Goal: Information Seeking & Learning: Learn about a topic

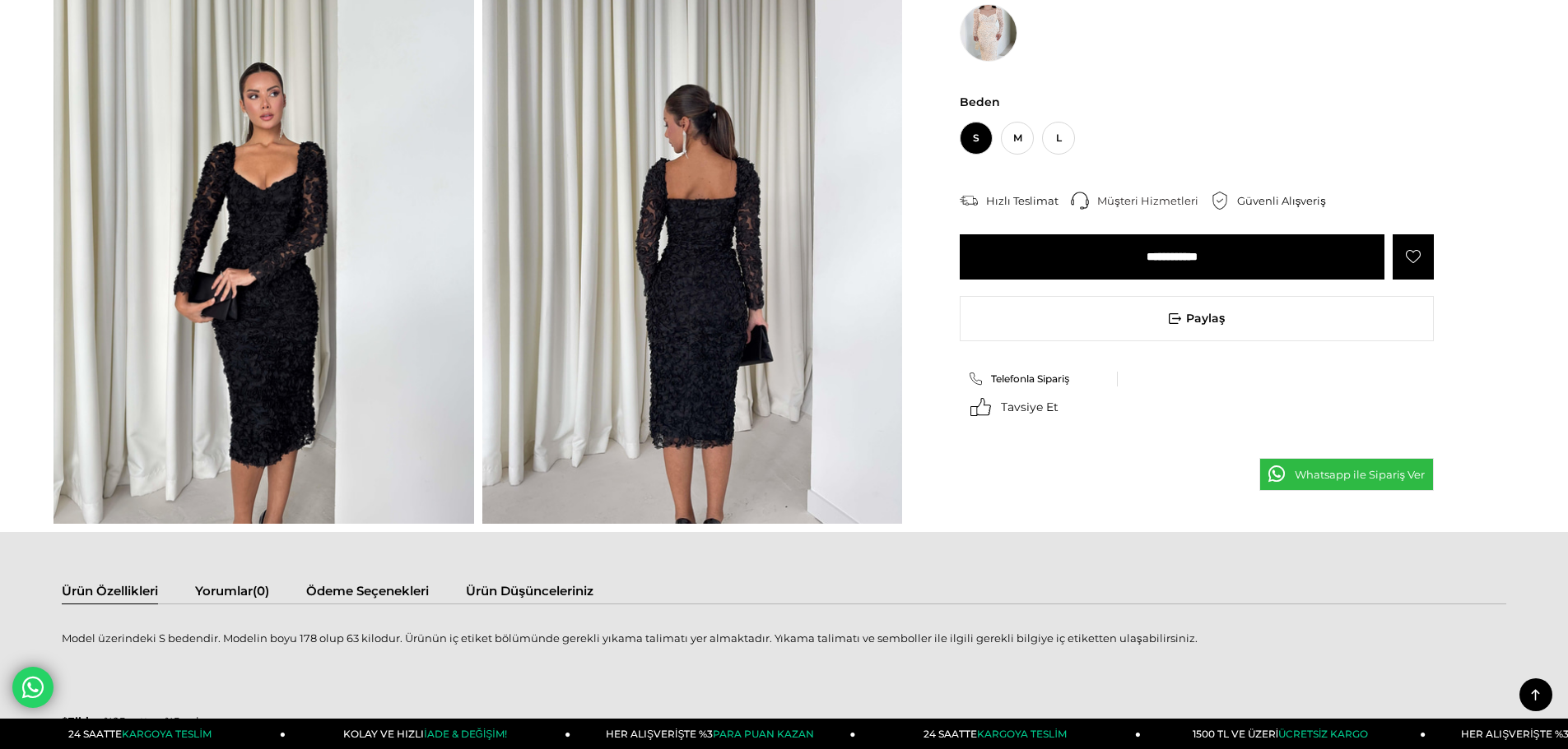
scroll to position [494, 0]
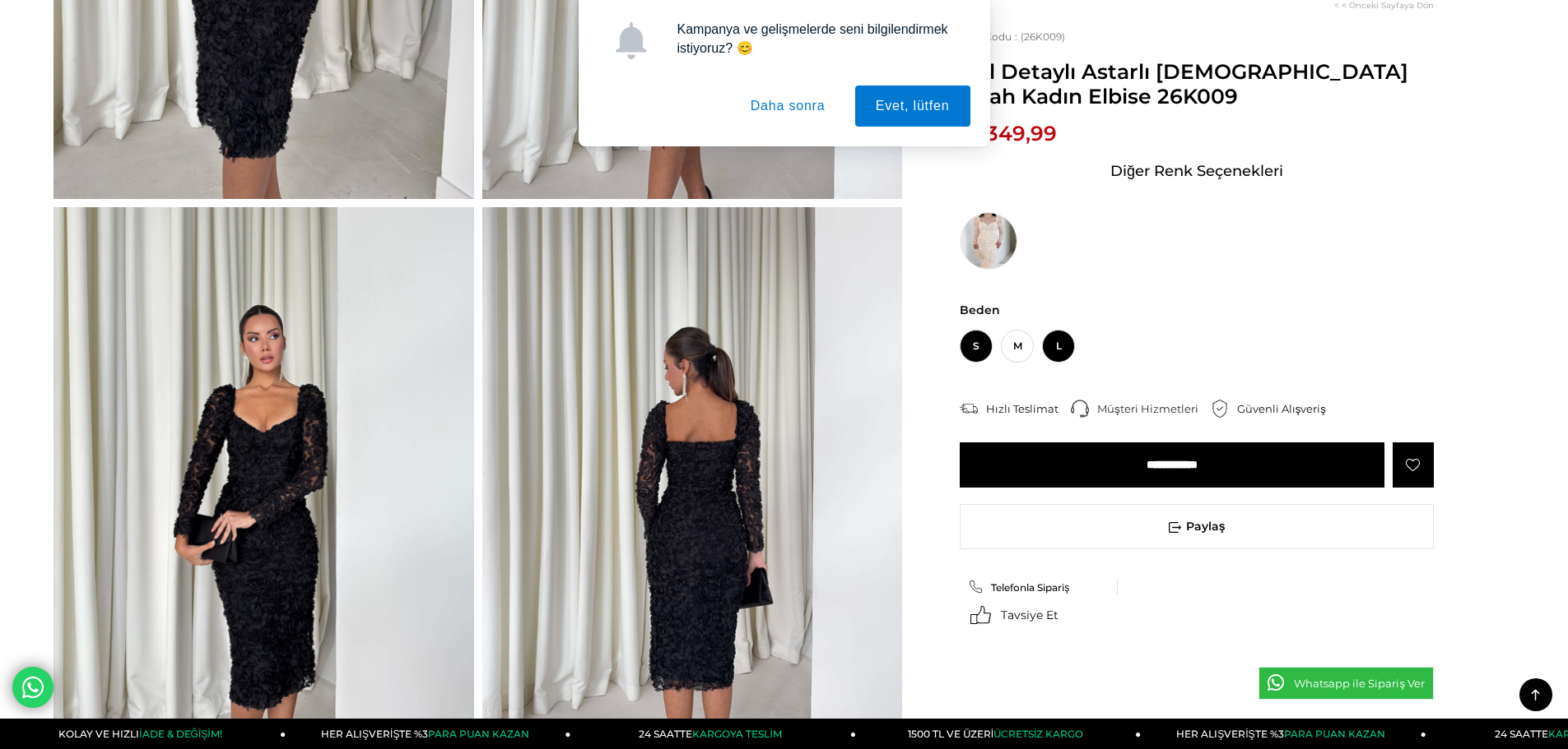
click at [1052, 353] on span "L" at bounding box center [1058, 346] width 33 height 33
click at [777, 110] on button "Daha sonra" at bounding box center [787, 106] width 116 height 41
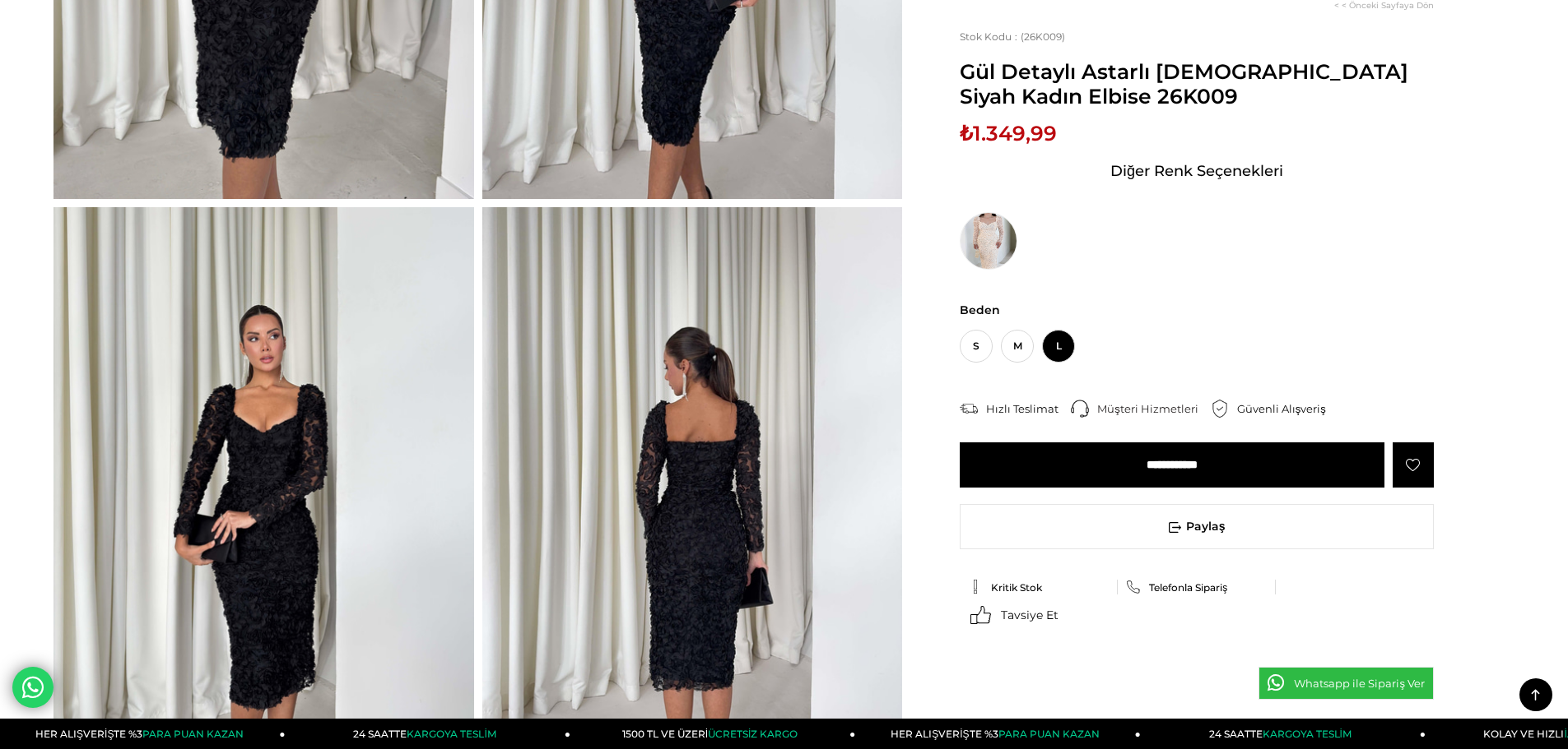
click at [1066, 343] on span "L" at bounding box center [1058, 346] width 33 height 33
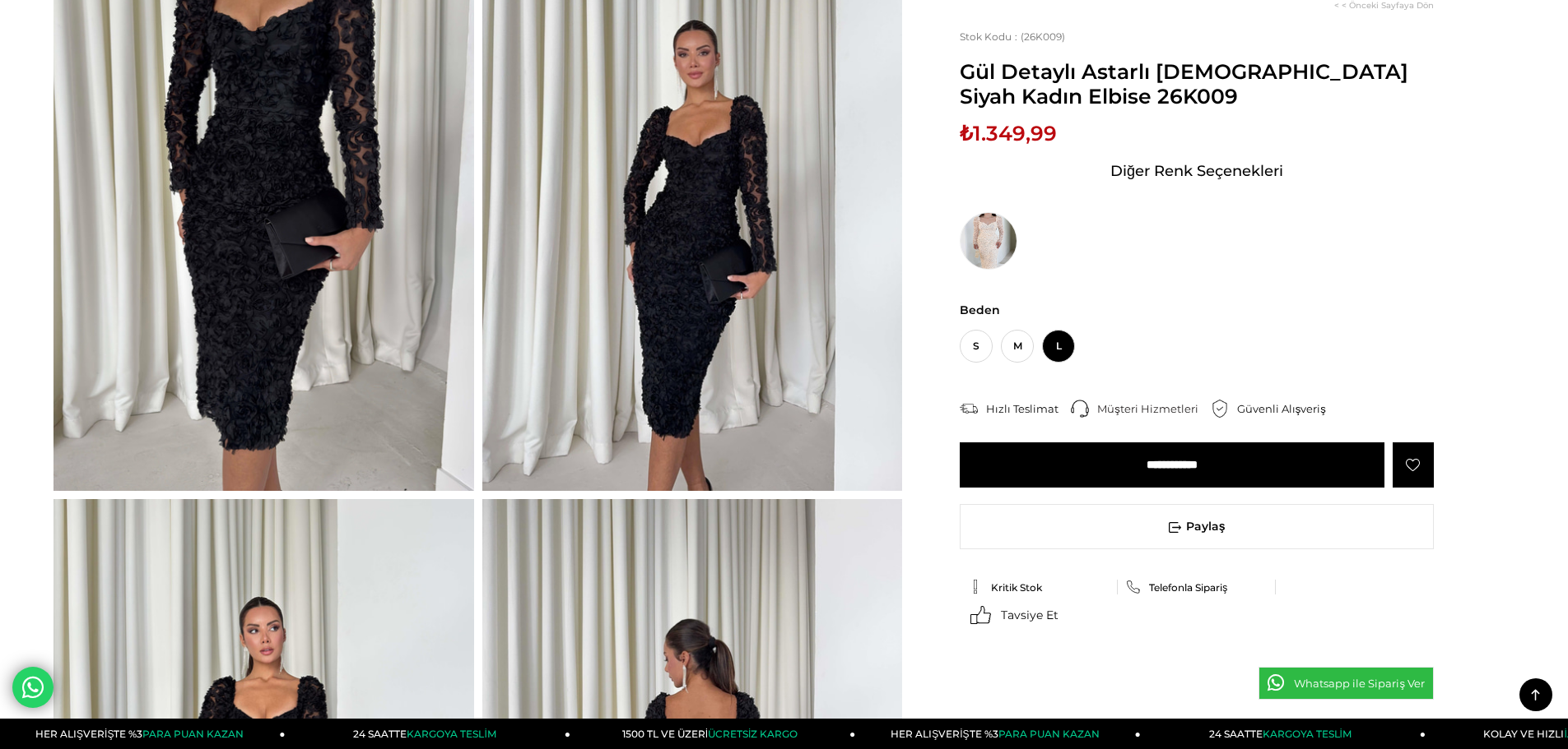
scroll to position [0, 0]
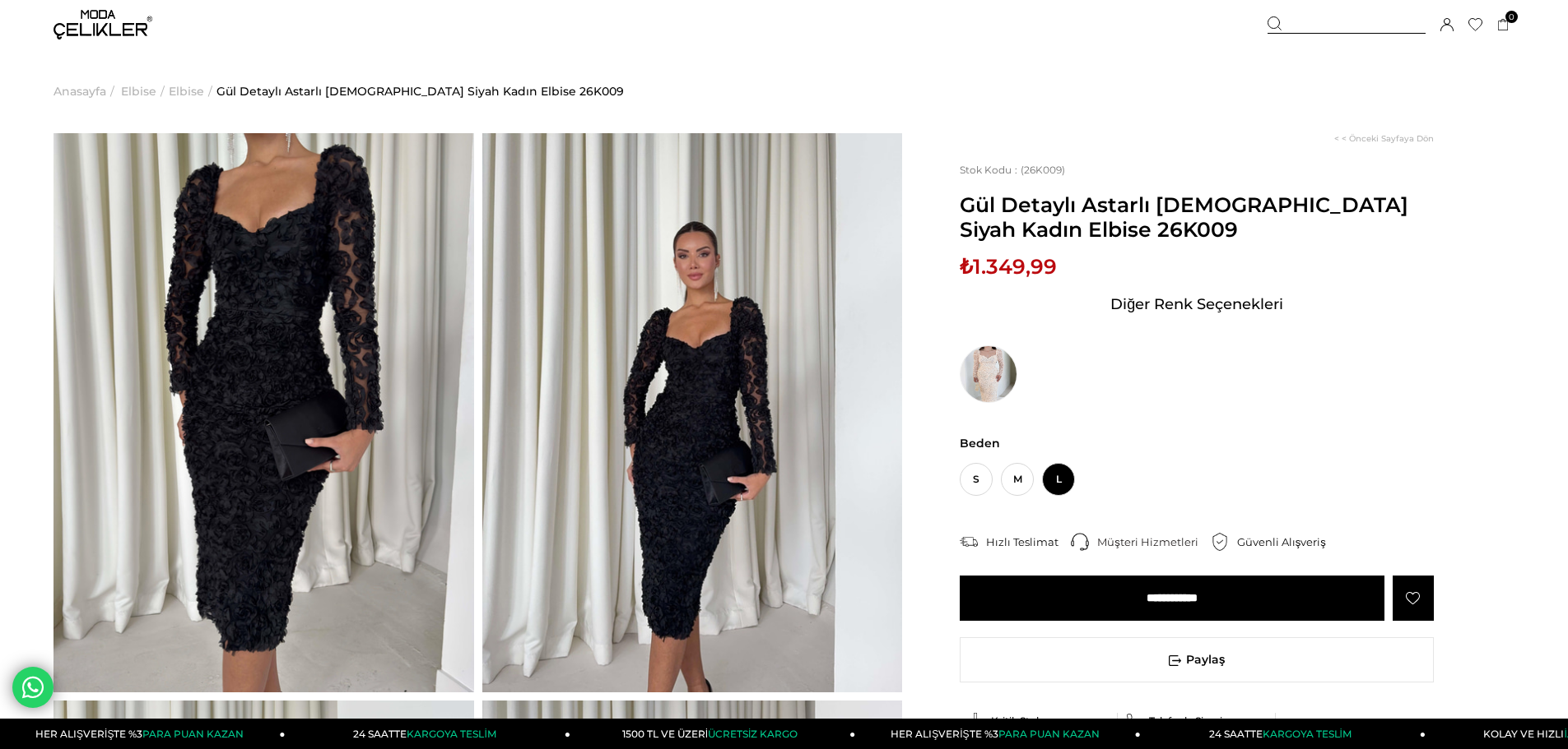
click at [243, 366] on img at bounding box center [264, 413] width 421 height 560
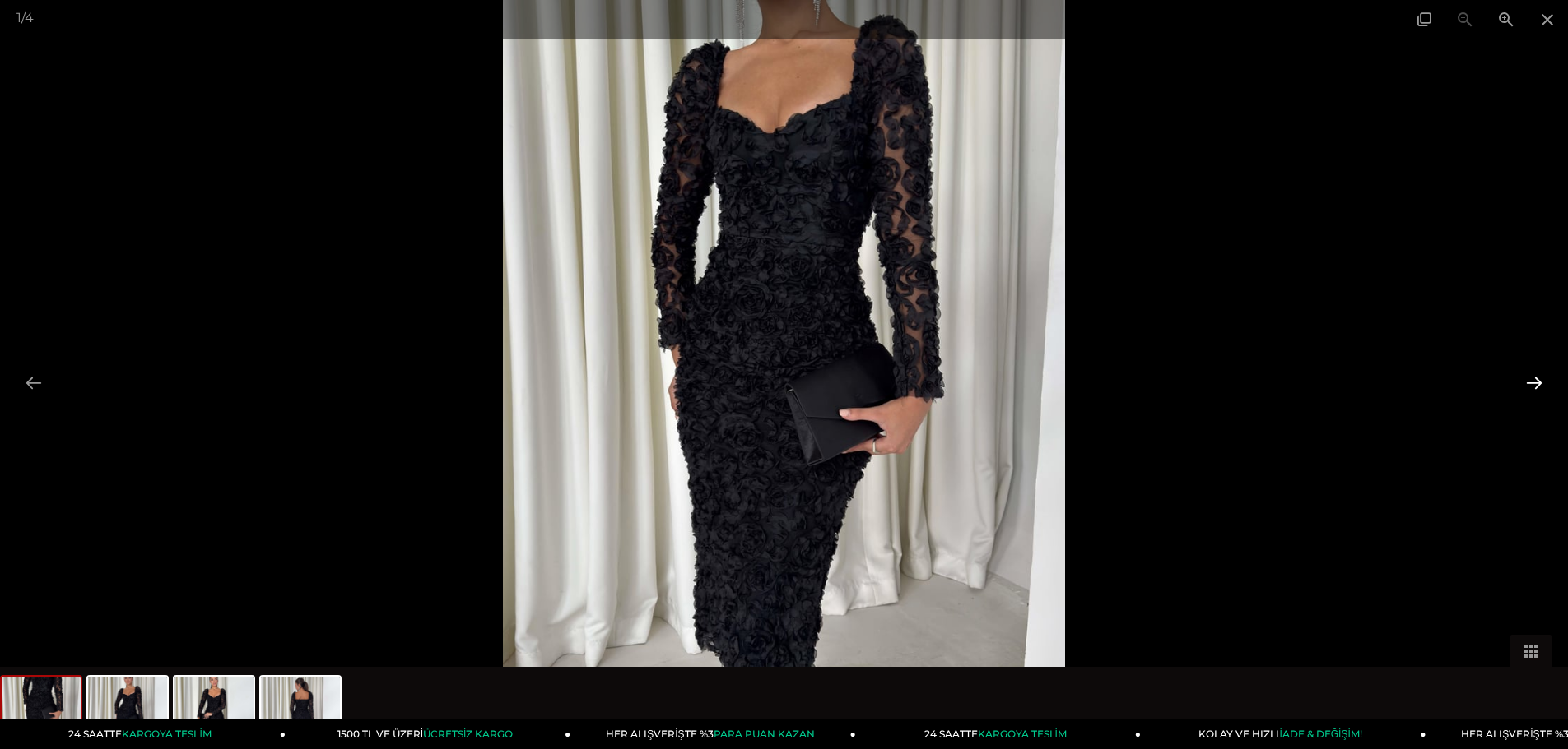
click at [1533, 383] on button at bounding box center [1533, 383] width 35 height 32
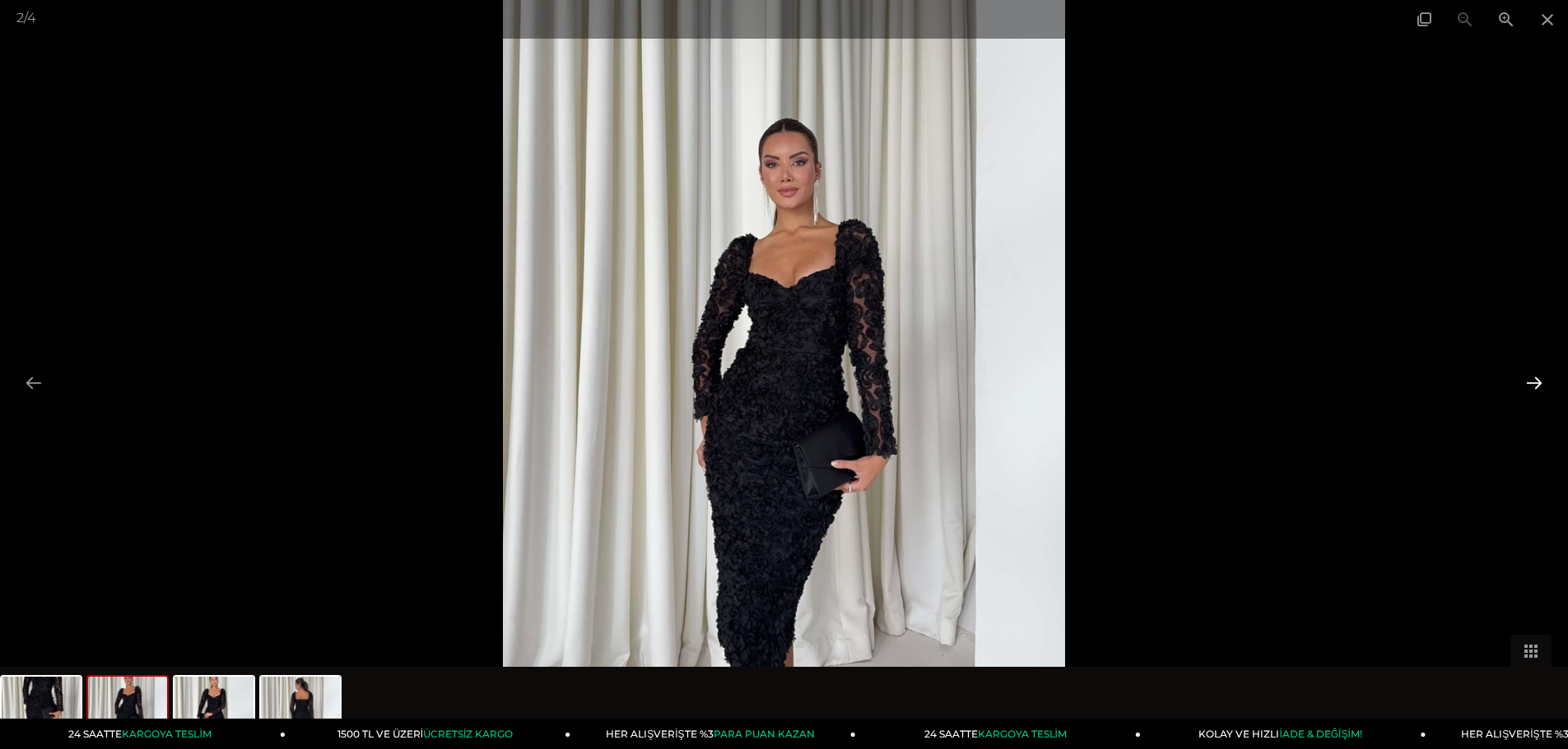
click at [1533, 383] on button at bounding box center [1533, 383] width 35 height 32
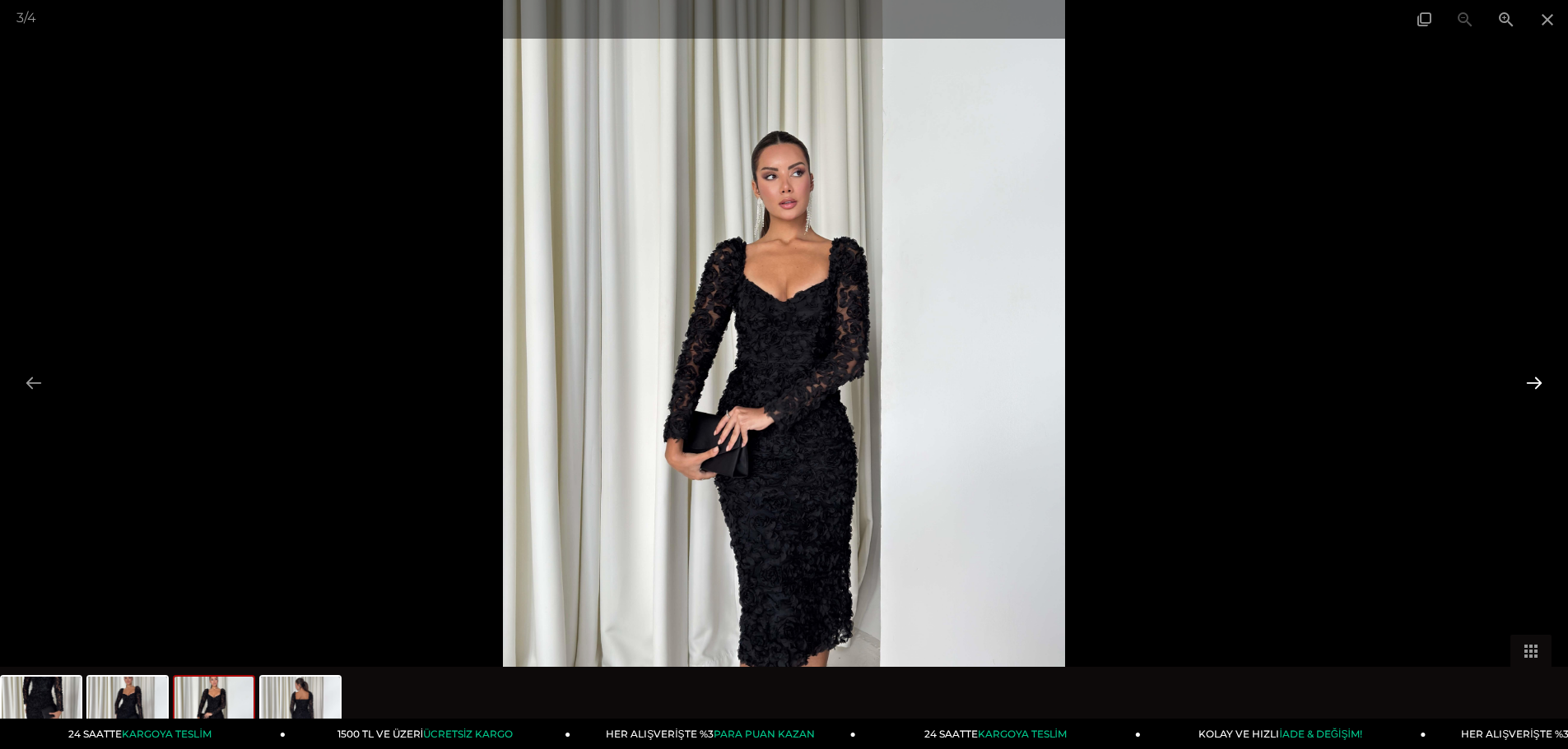
click at [1533, 383] on button at bounding box center [1533, 383] width 35 height 32
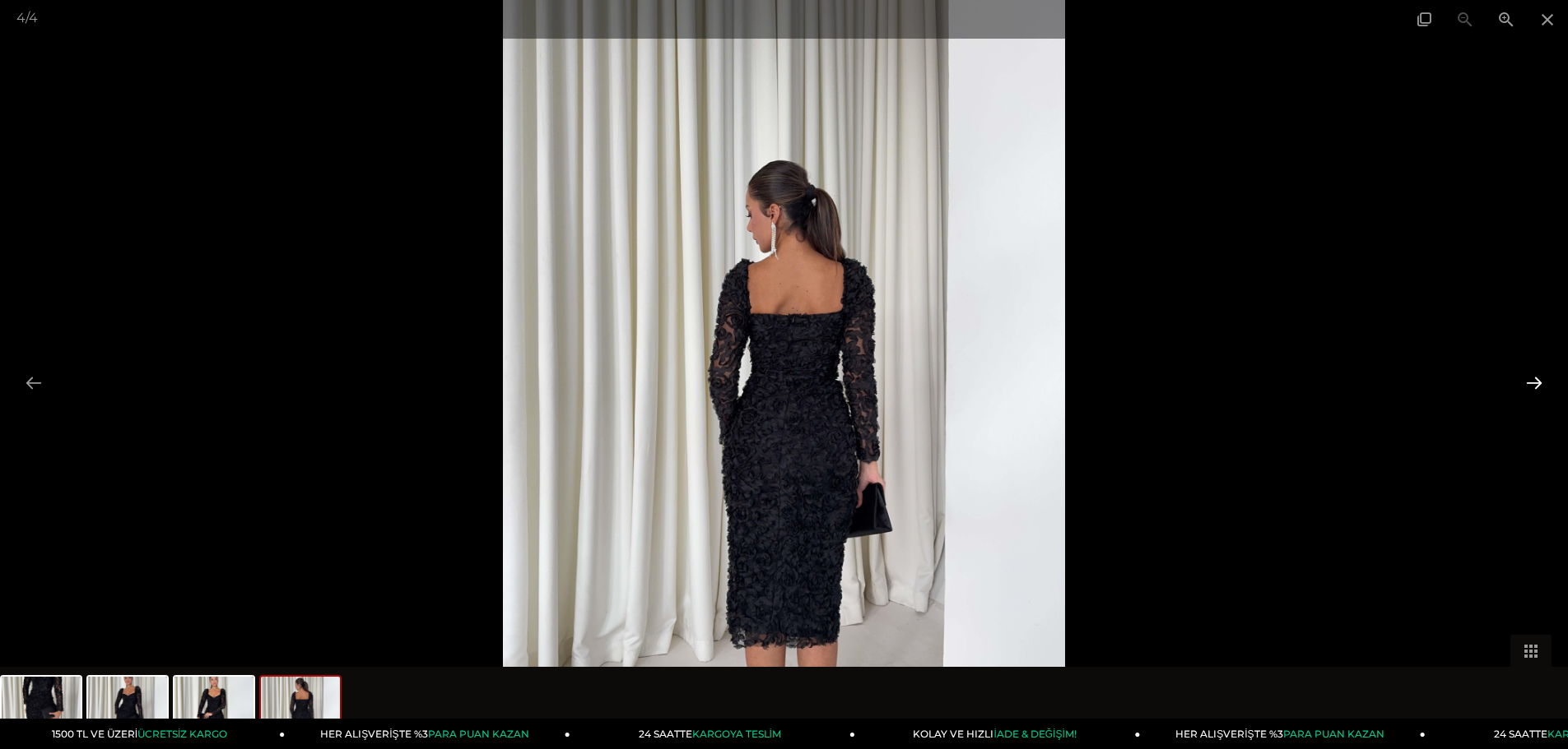
click at [1533, 383] on button at bounding box center [1533, 383] width 35 height 32
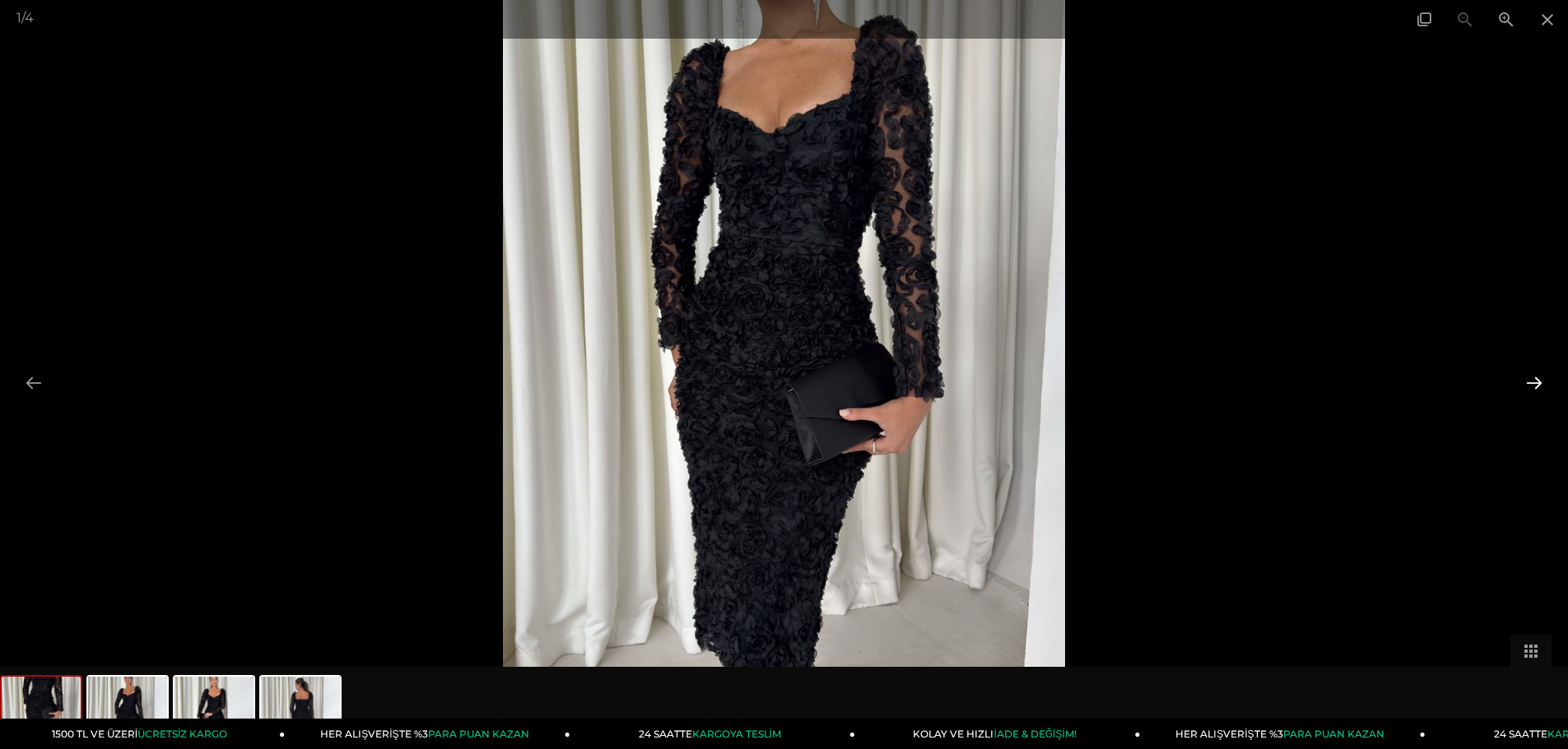
click at [1533, 383] on button at bounding box center [1533, 383] width 35 height 32
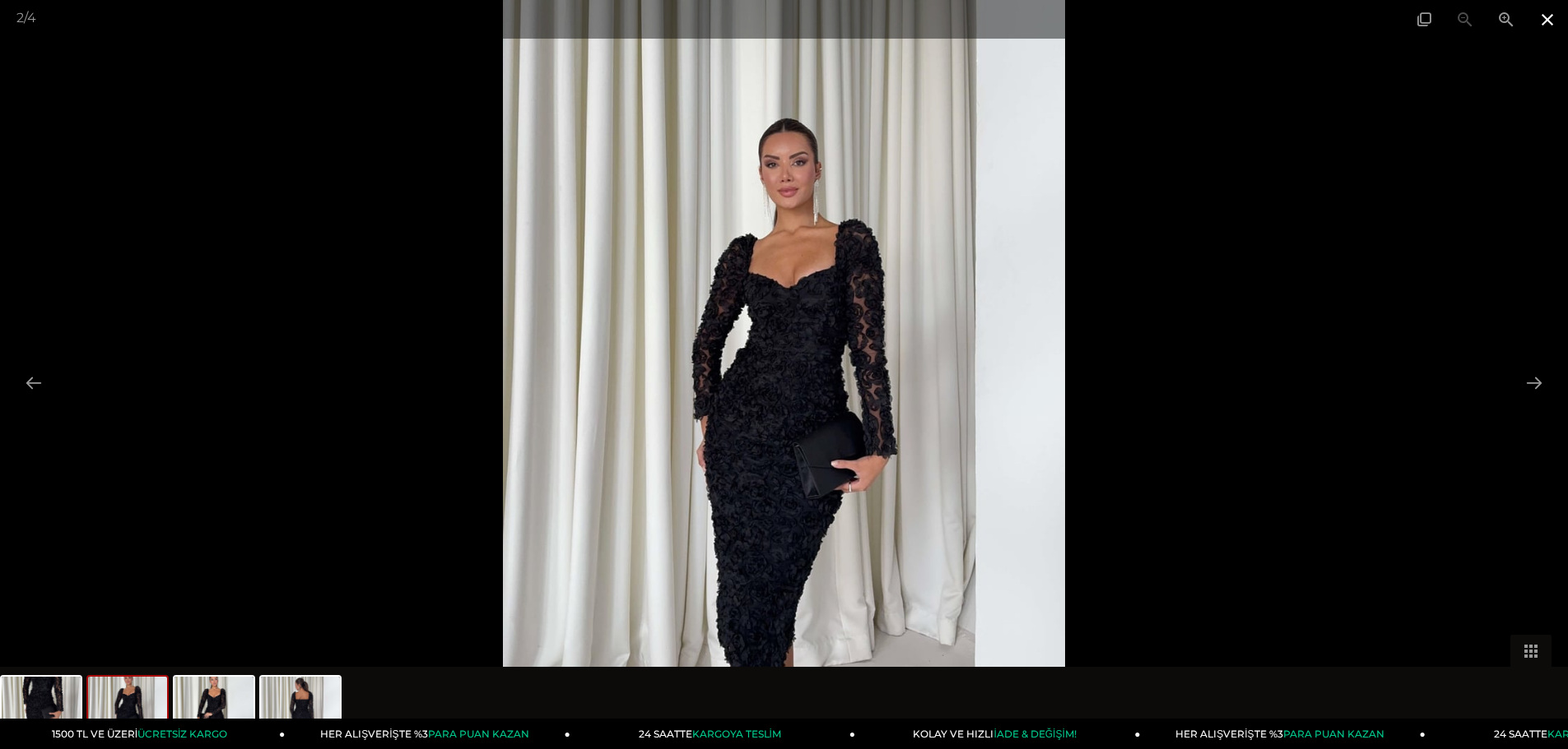
click at [1548, 22] on span at bounding box center [1547, 19] width 41 height 39
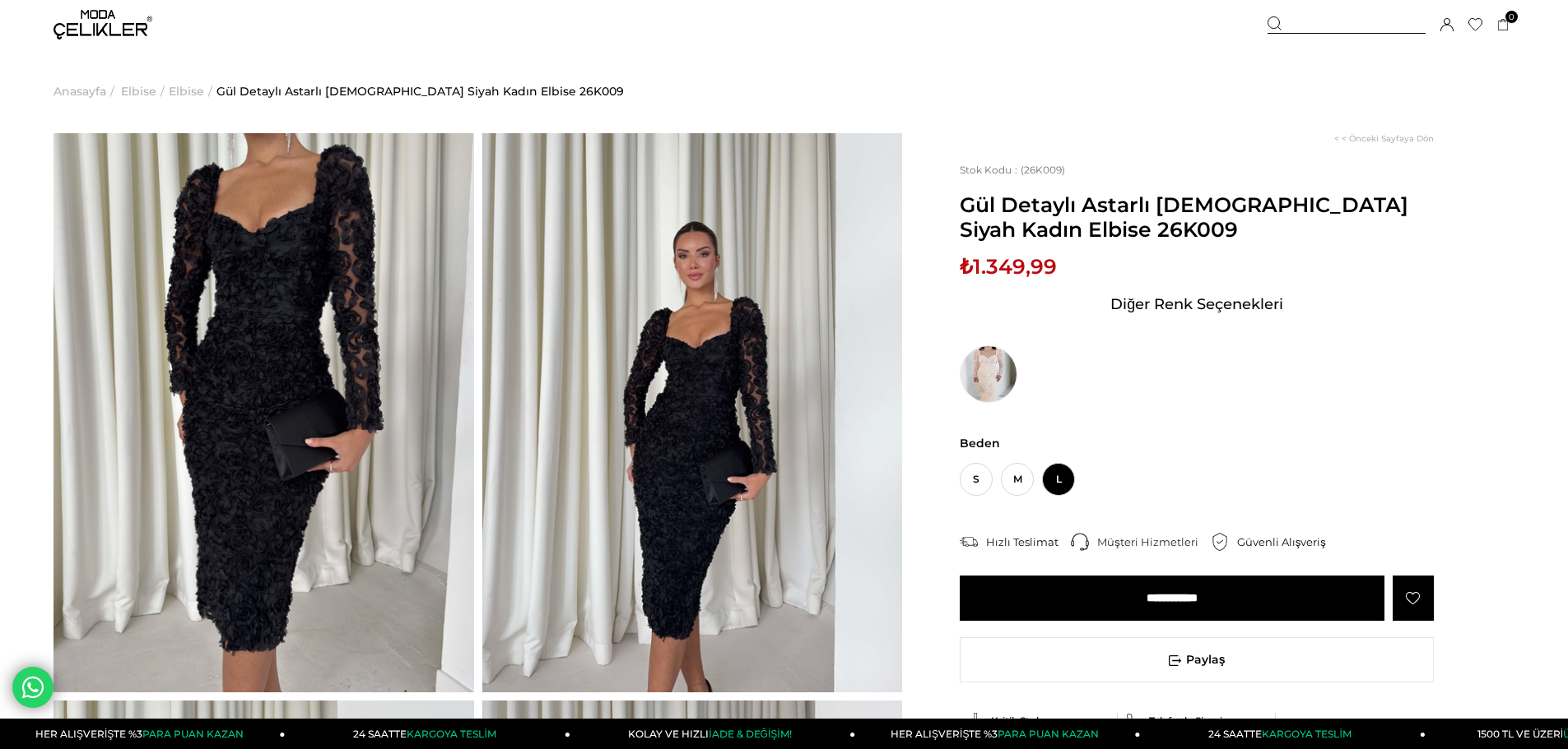
click at [141, 95] on span "Elbise" at bounding box center [139, 90] width 36 height 84
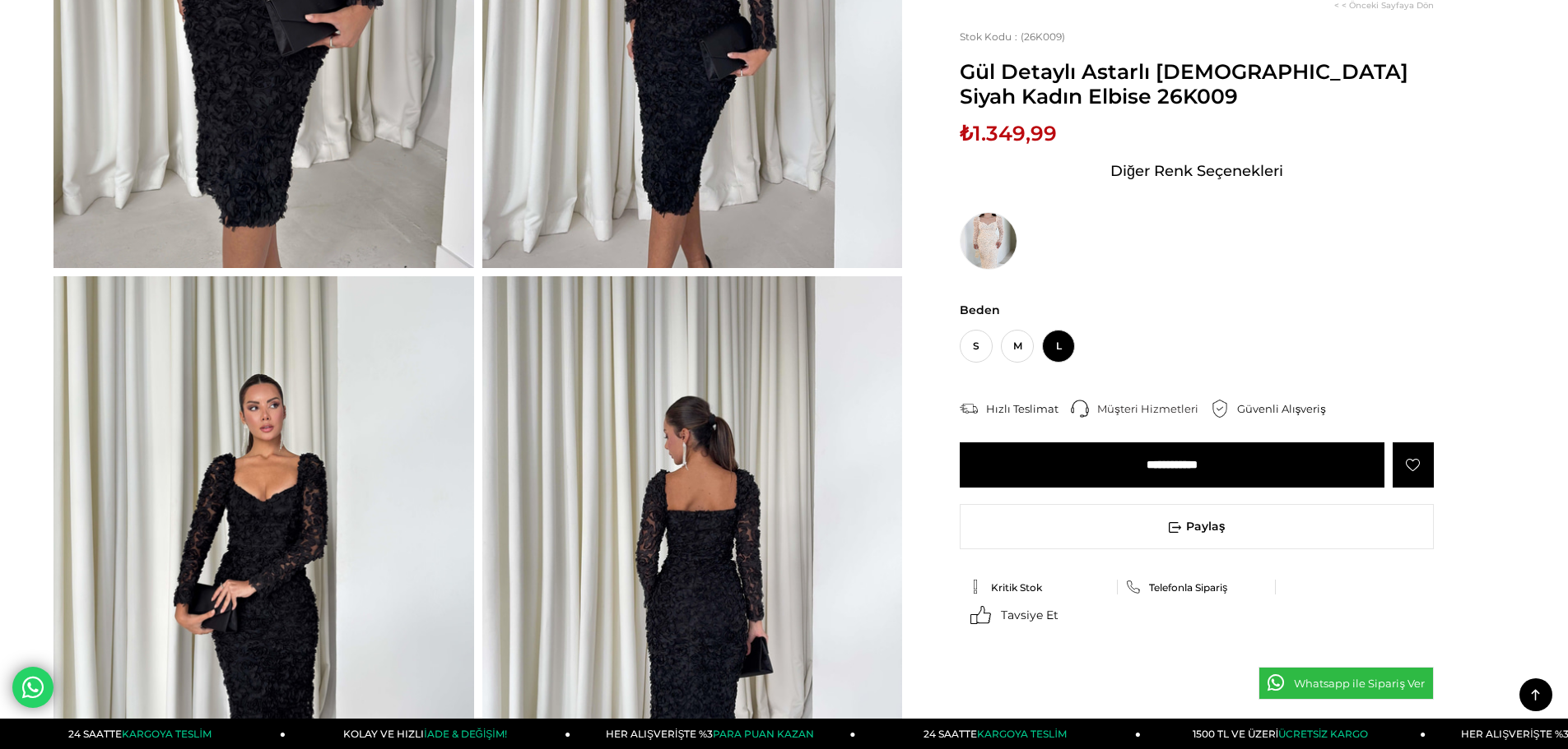
scroll to position [550, 0]
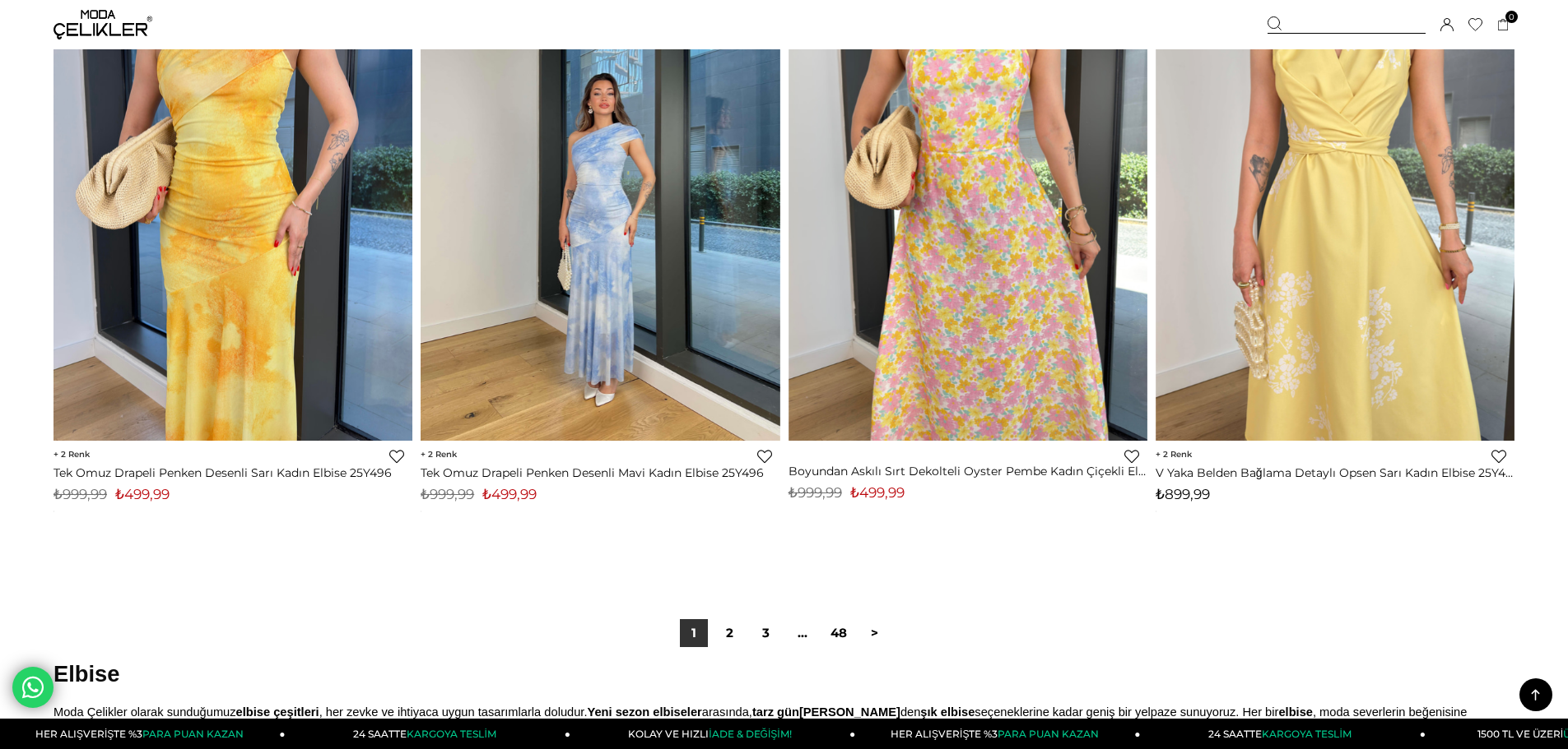
scroll to position [12340, 0]
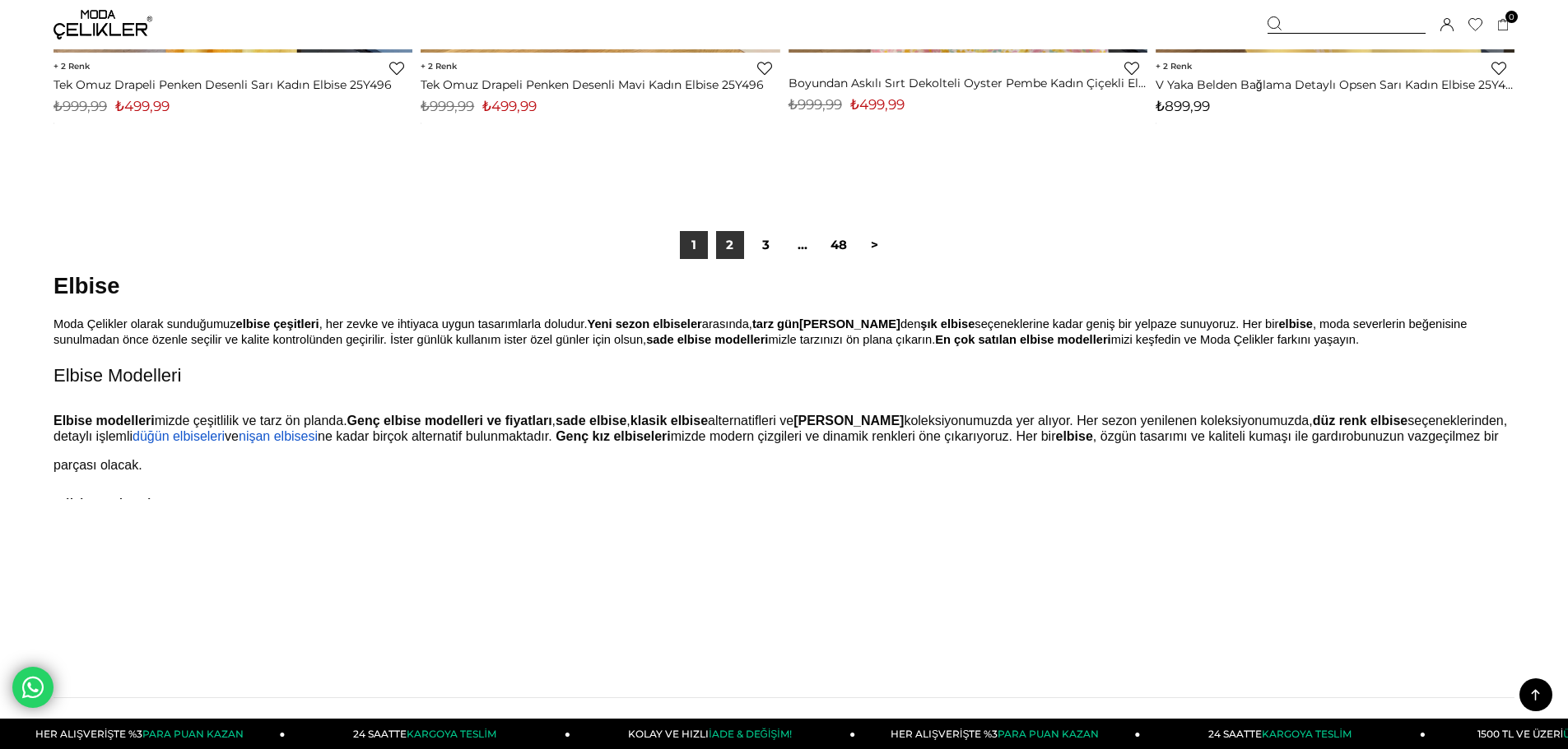
click at [727, 252] on link "2" at bounding box center [730, 246] width 28 height 28
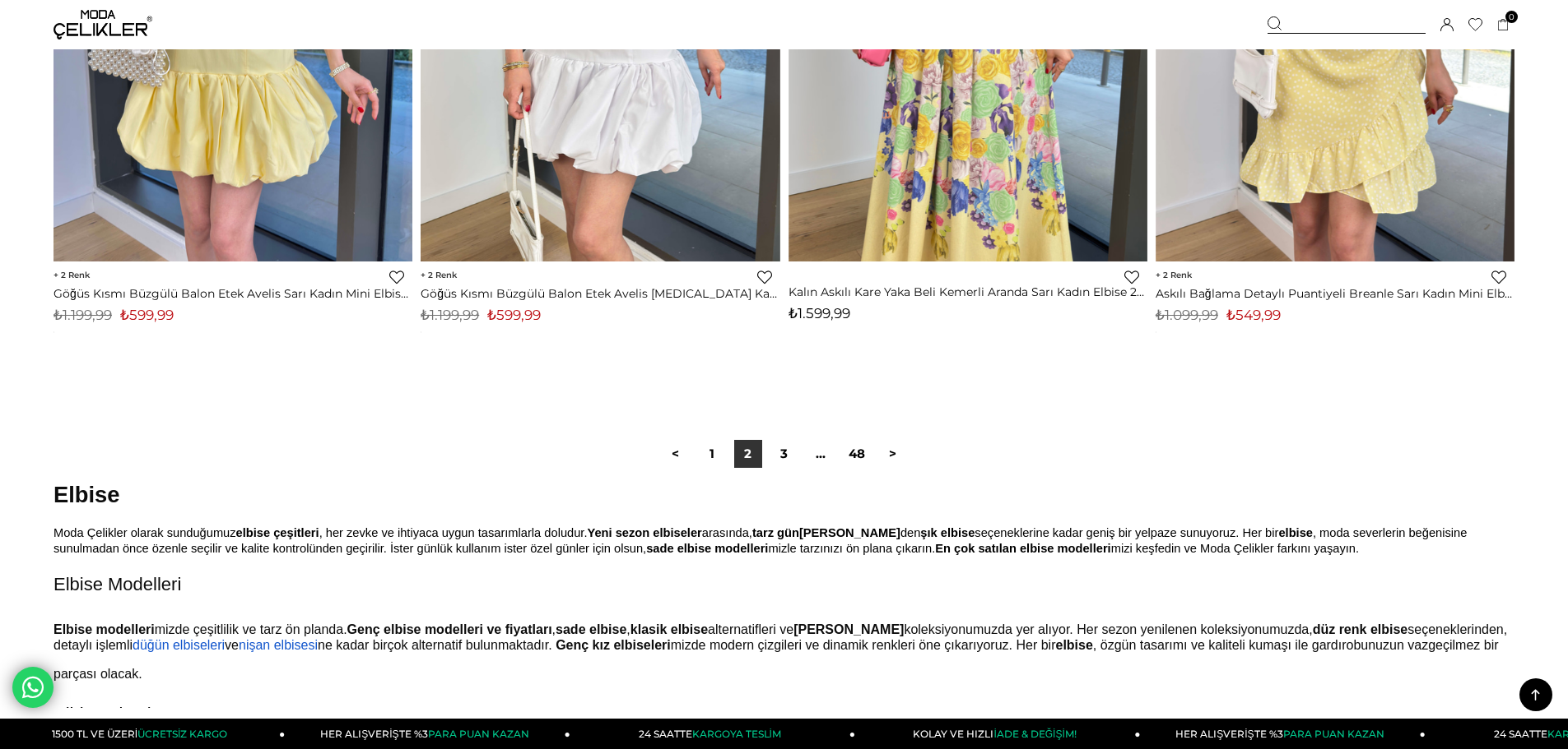
scroll to position [12504, 0]
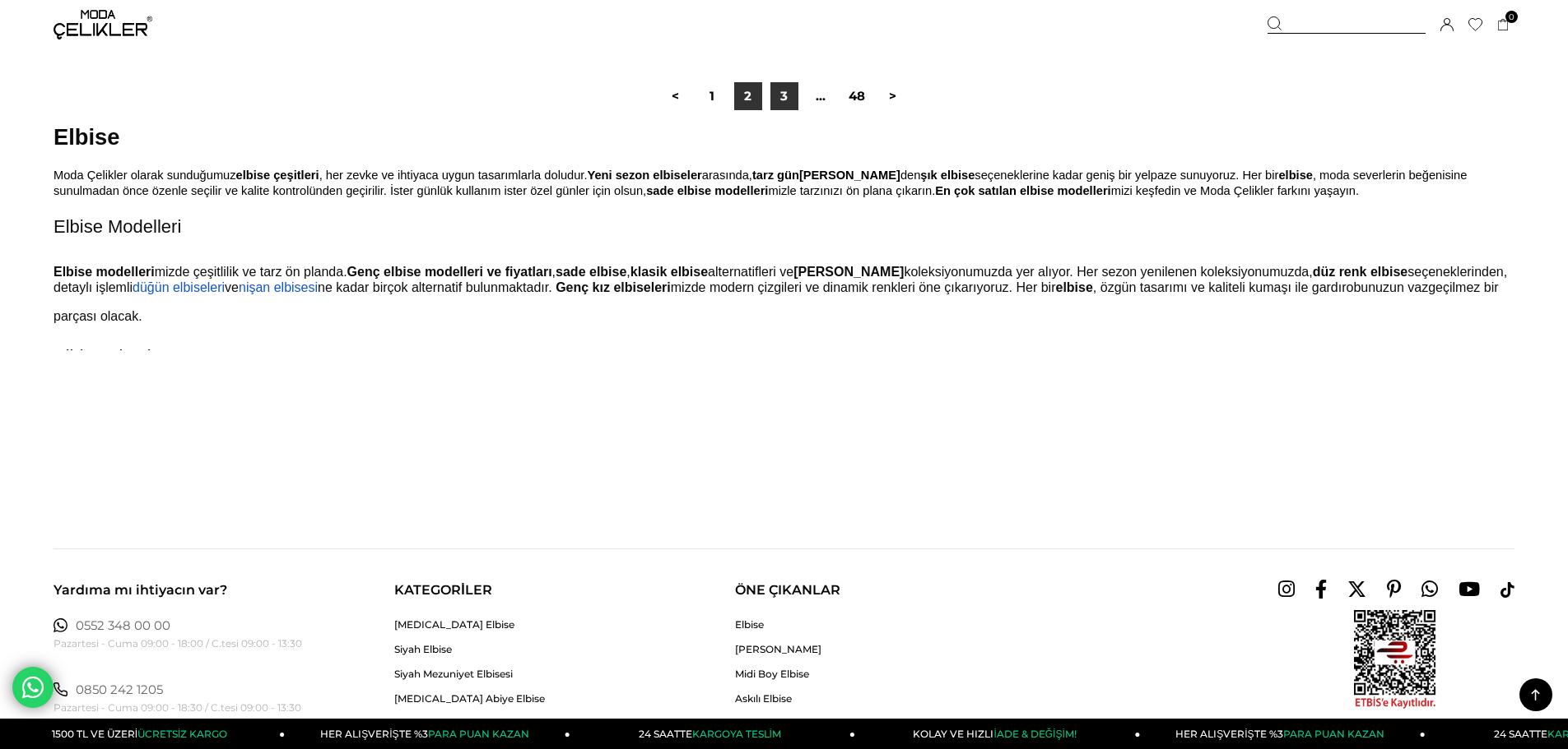
click at [784, 95] on link "3" at bounding box center [784, 96] width 28 height 28
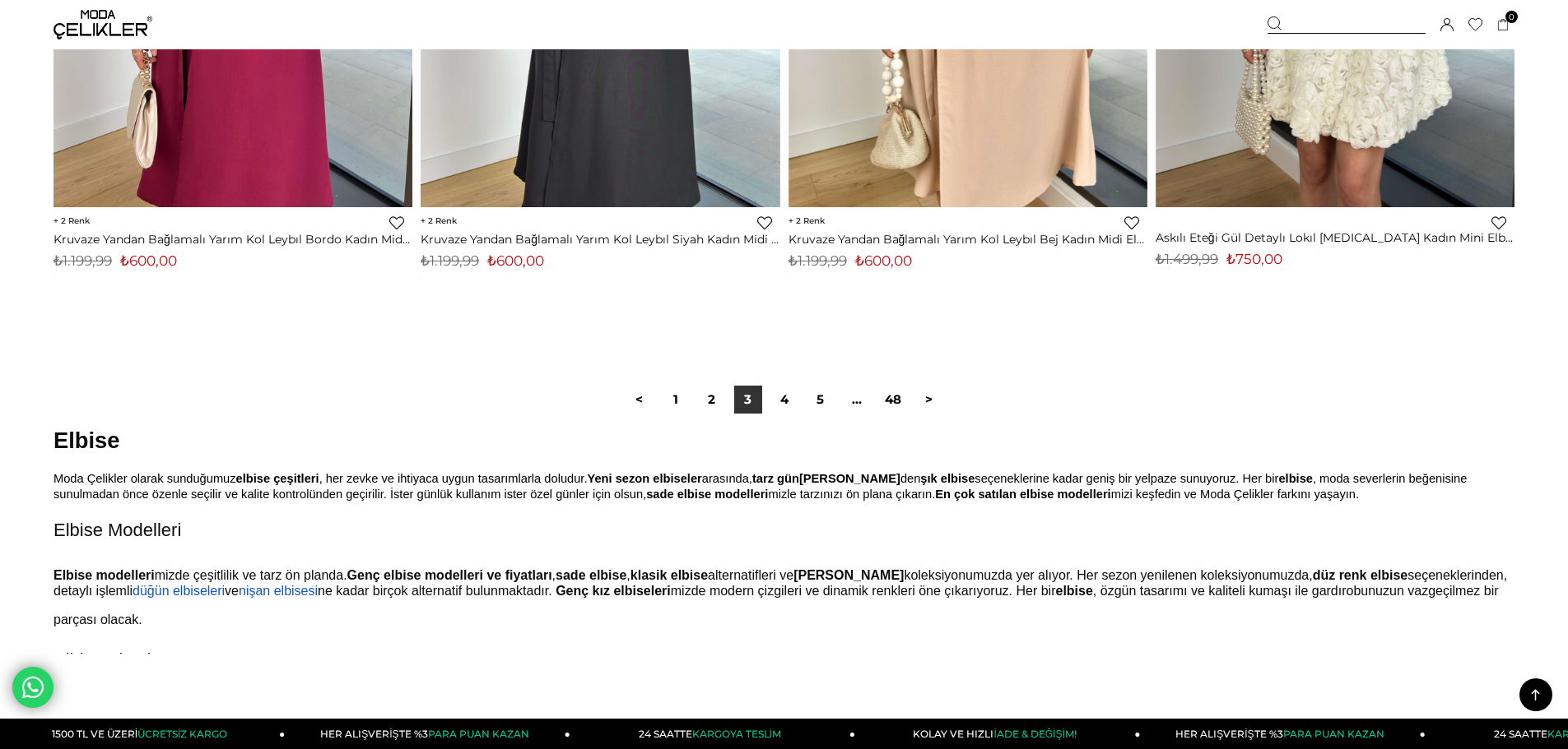
scroll to position [12258, 0]
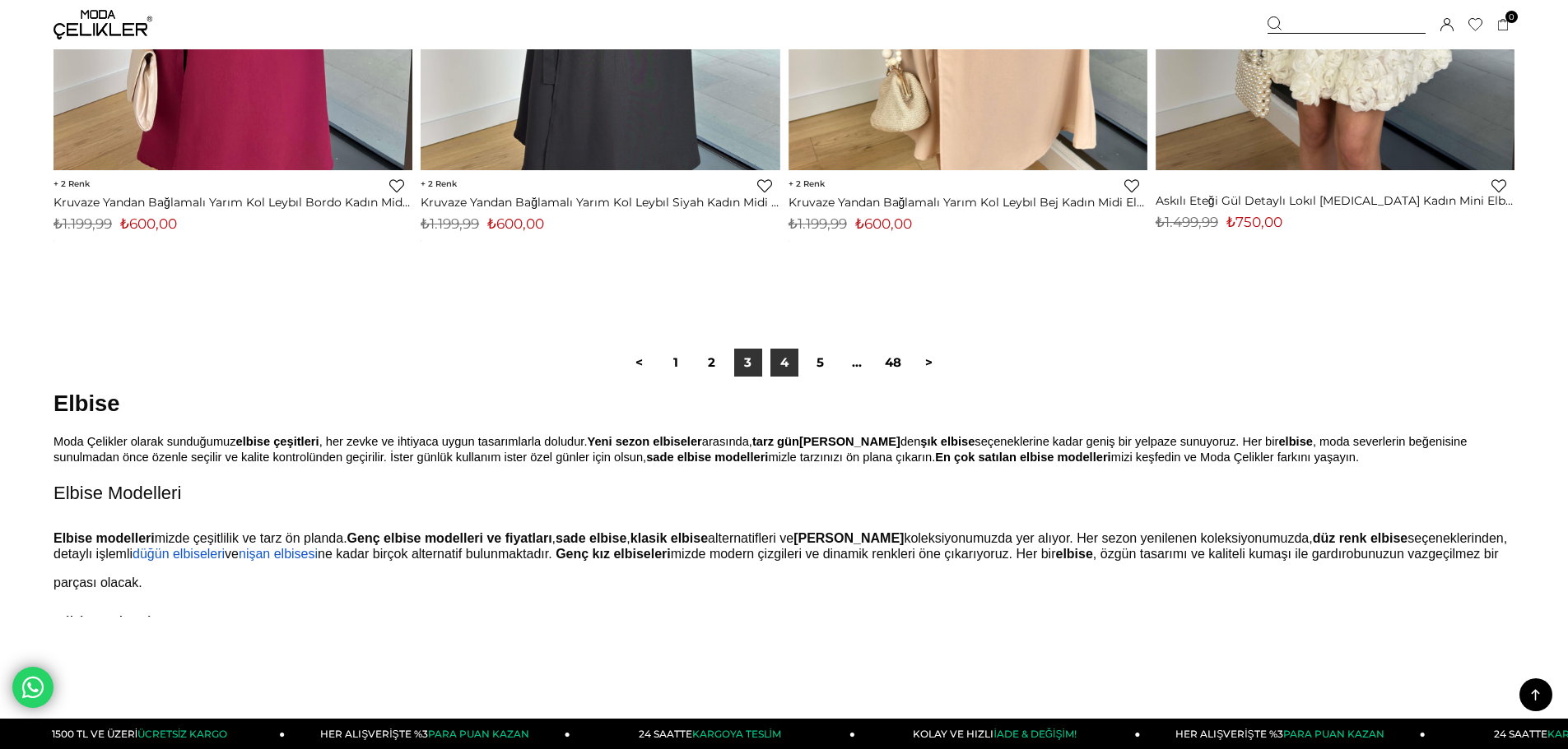
click at [778, 371] on link "4" at bounding box center [784, 363] width 28 height 28
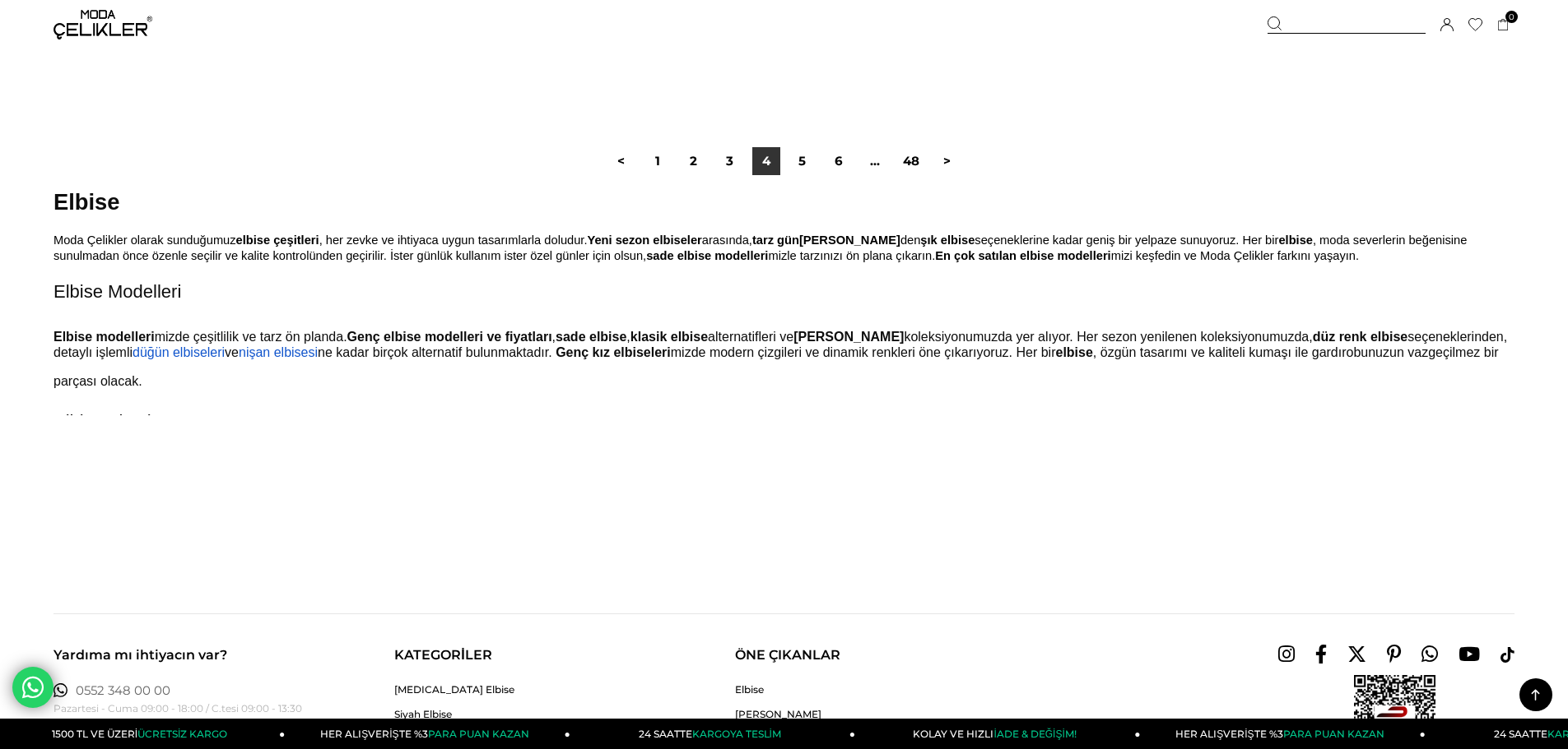
scroll to position [13043, 0]
